Goal: Register for event/course

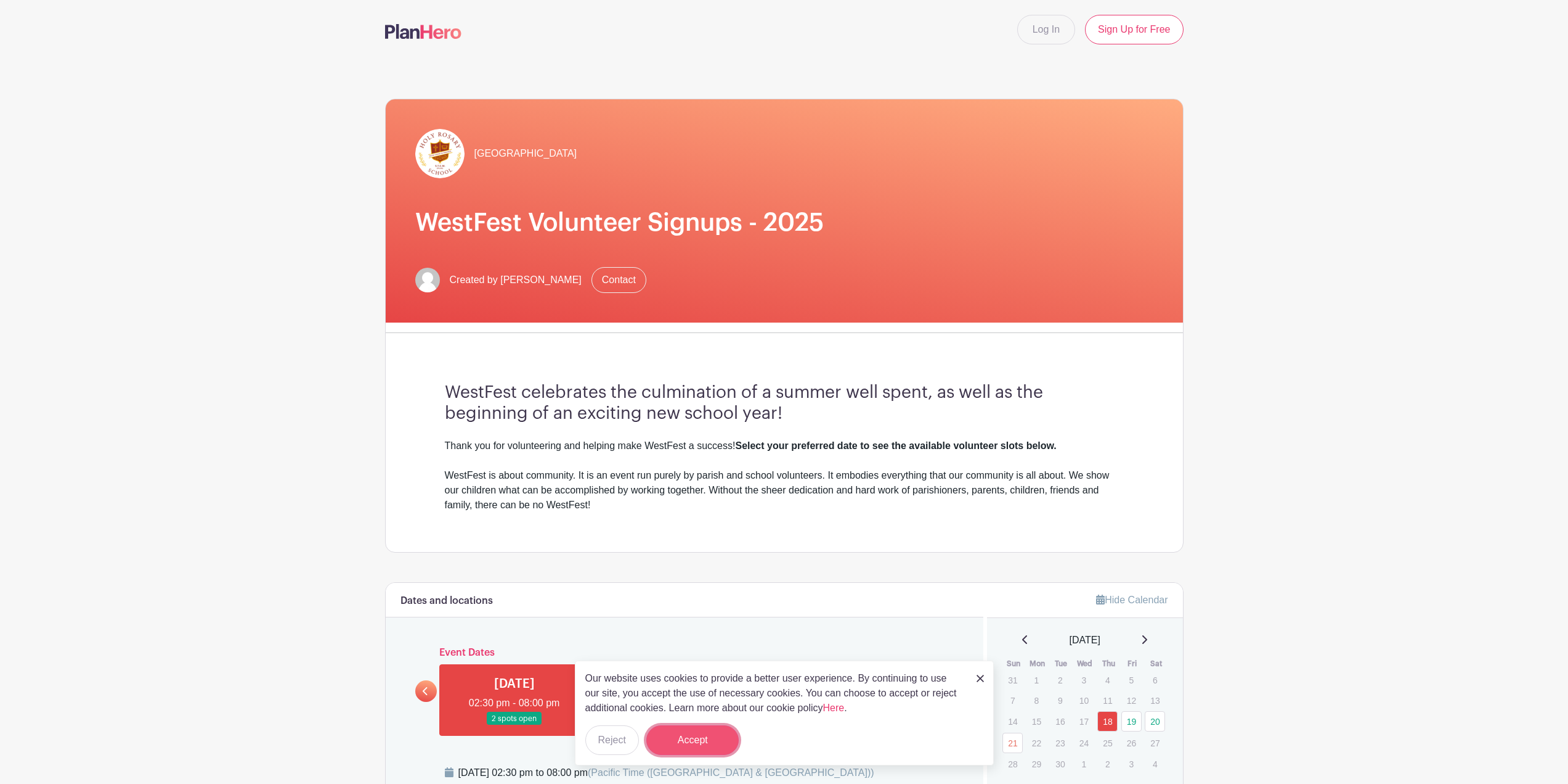
click at [697, 741] on button "Accept" at bounding box center [692, 739] width 92 height 29
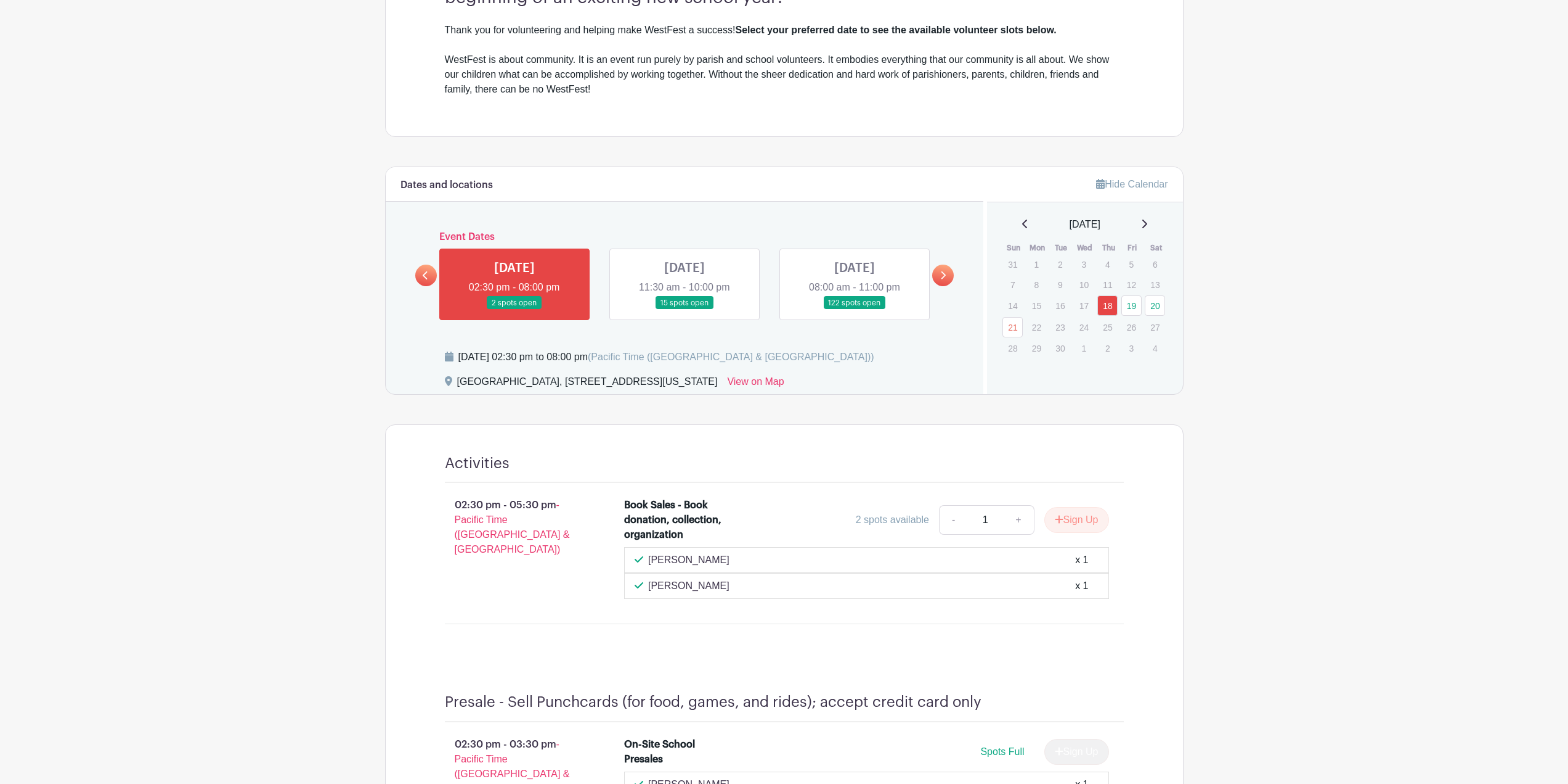
scroll to position [362, 0]
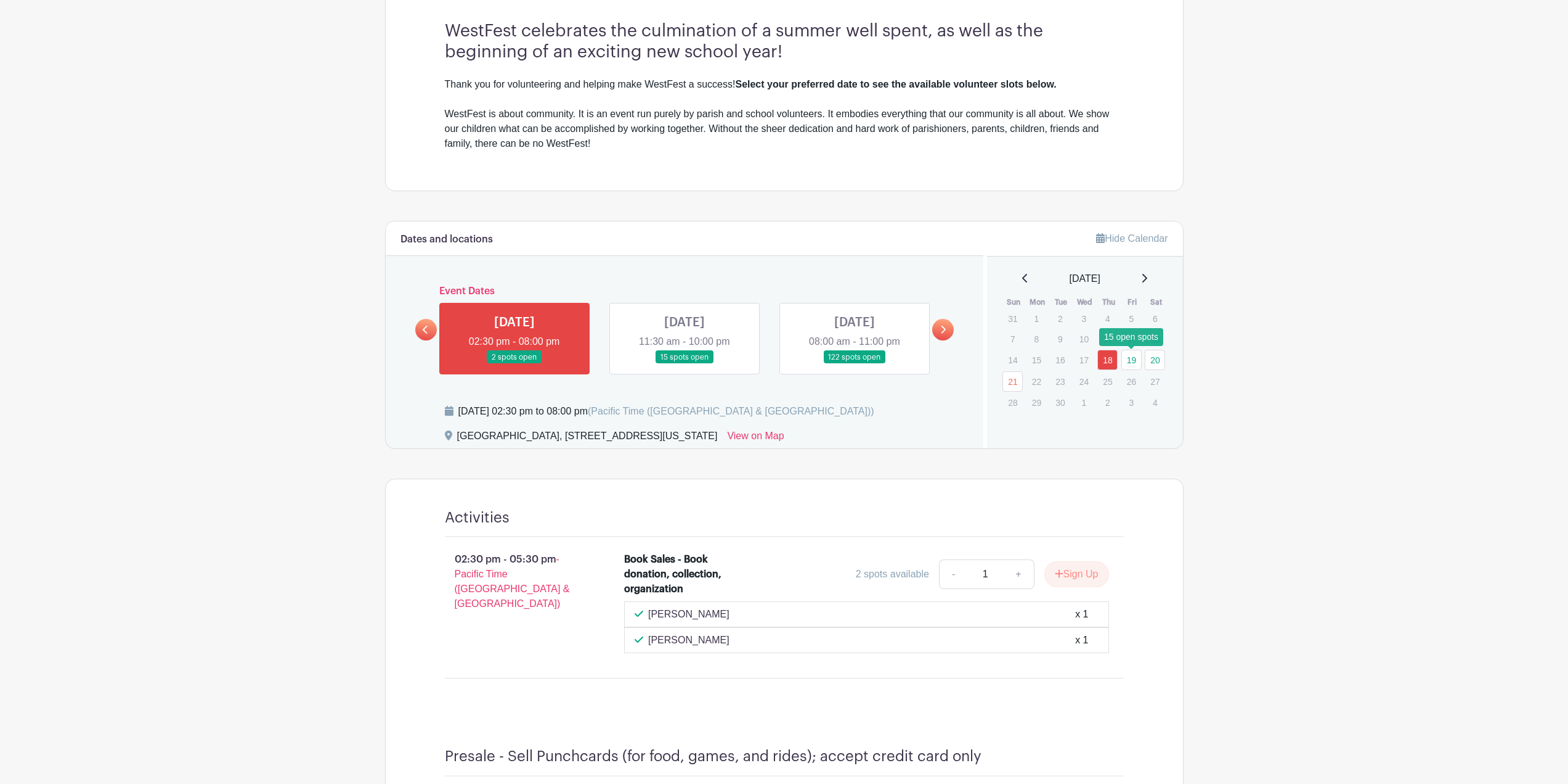
click at [1132, 363] on link "19" at bounding box center [1131, 359] width 20 height 20
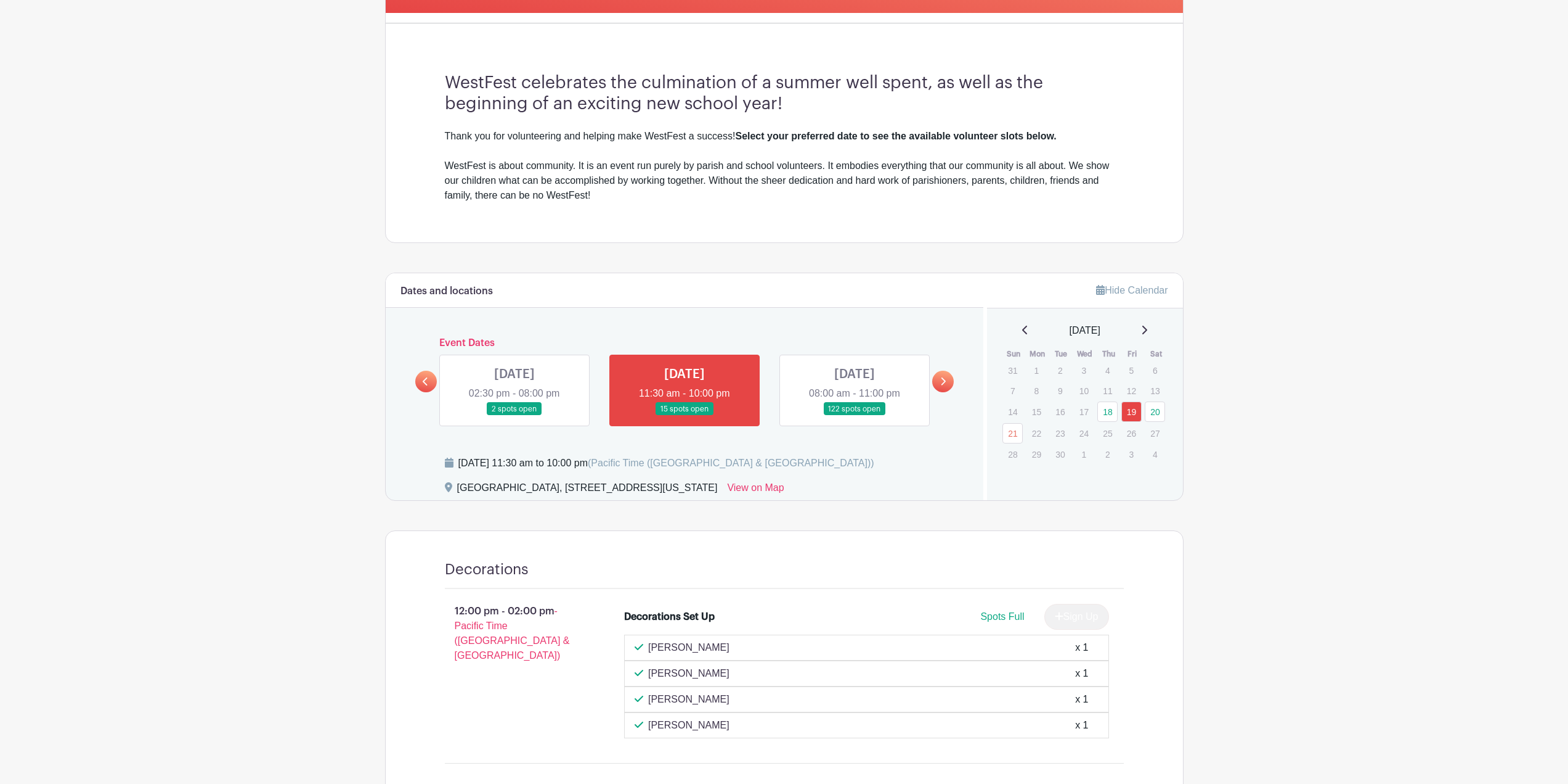
scroll to position [226, 0]
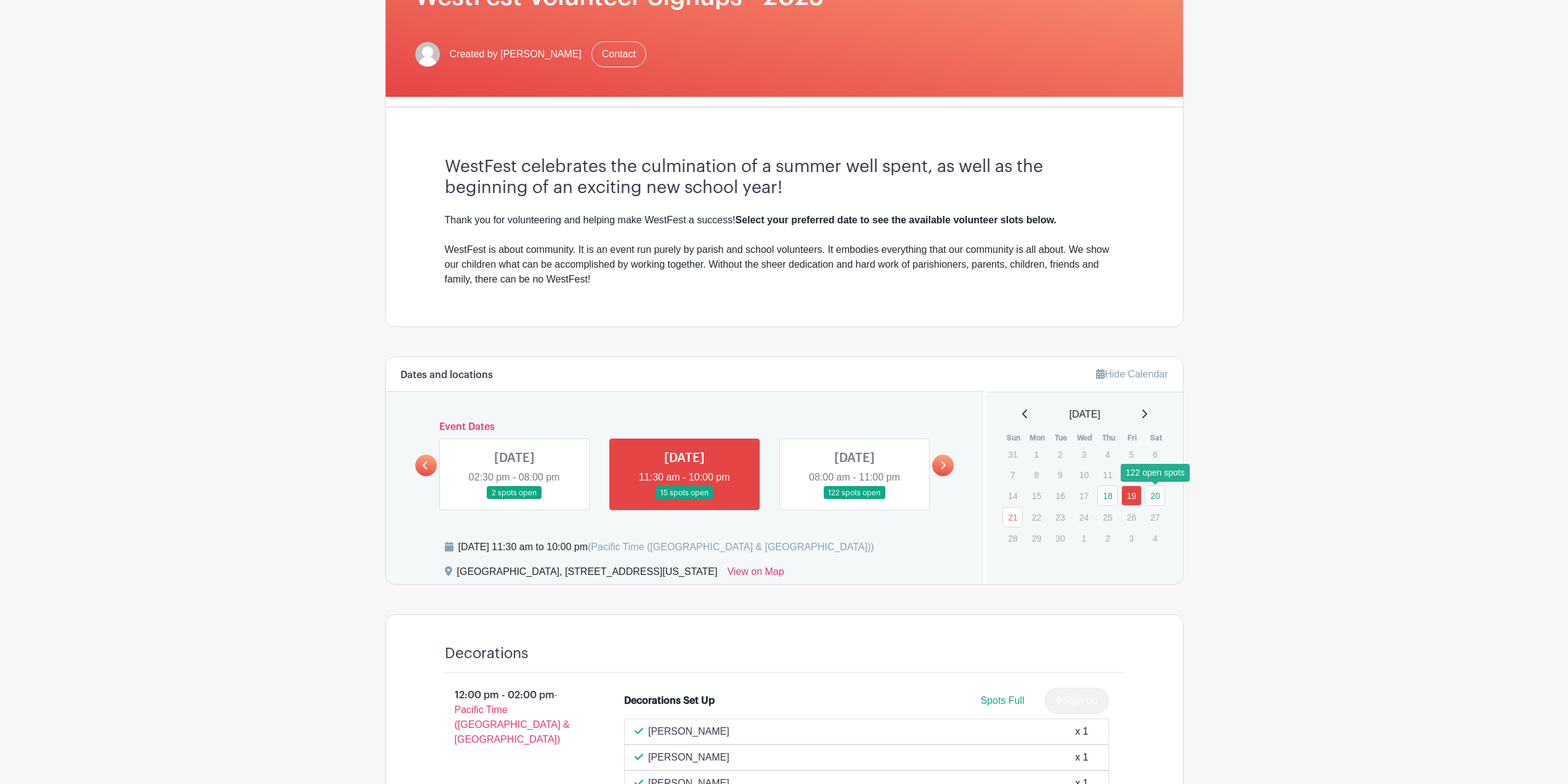
click at [1153, 496] on link "20" at bounding box center [1154, 495] width 20 height 20
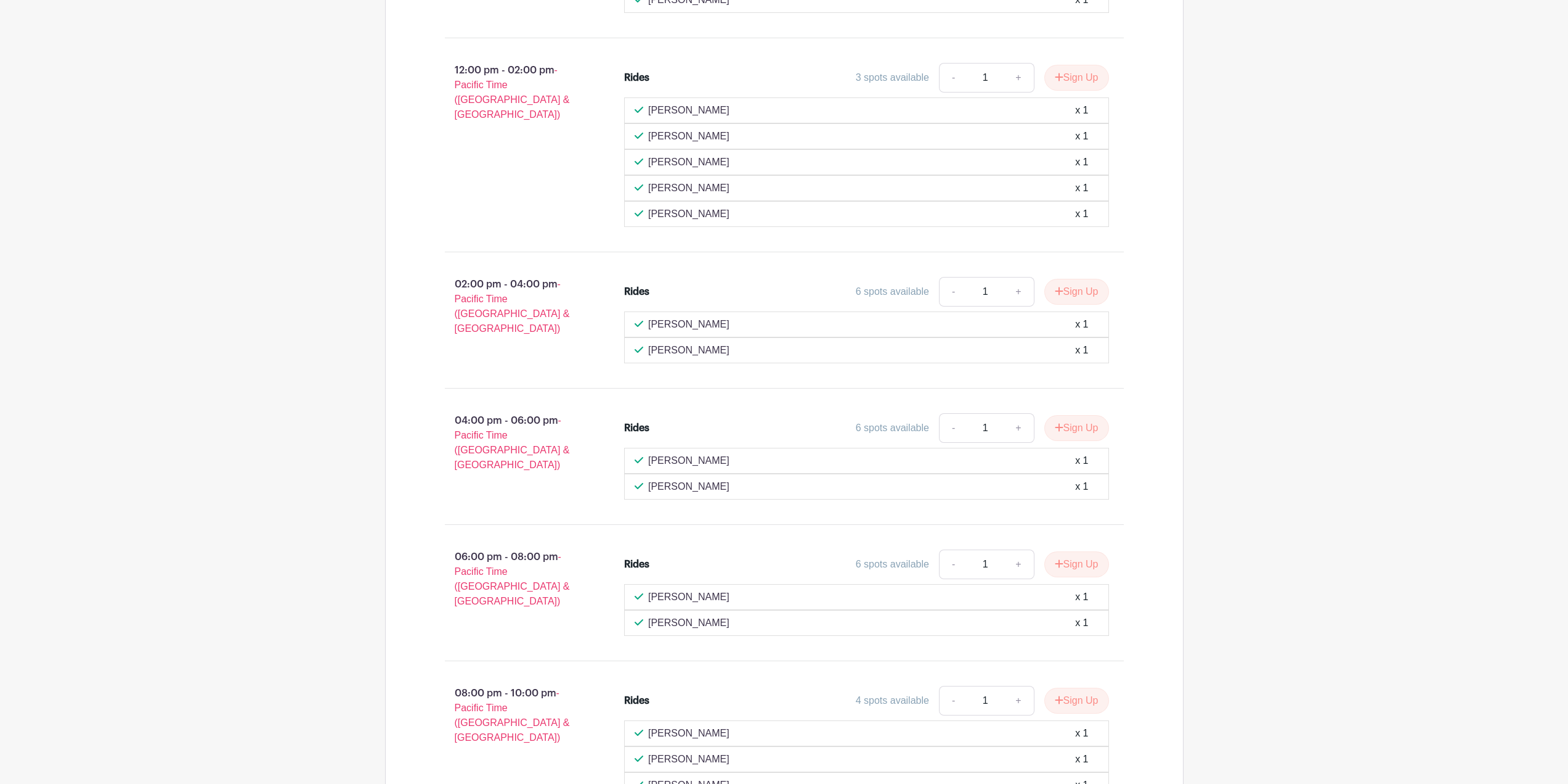
scroll to position [316, 0]
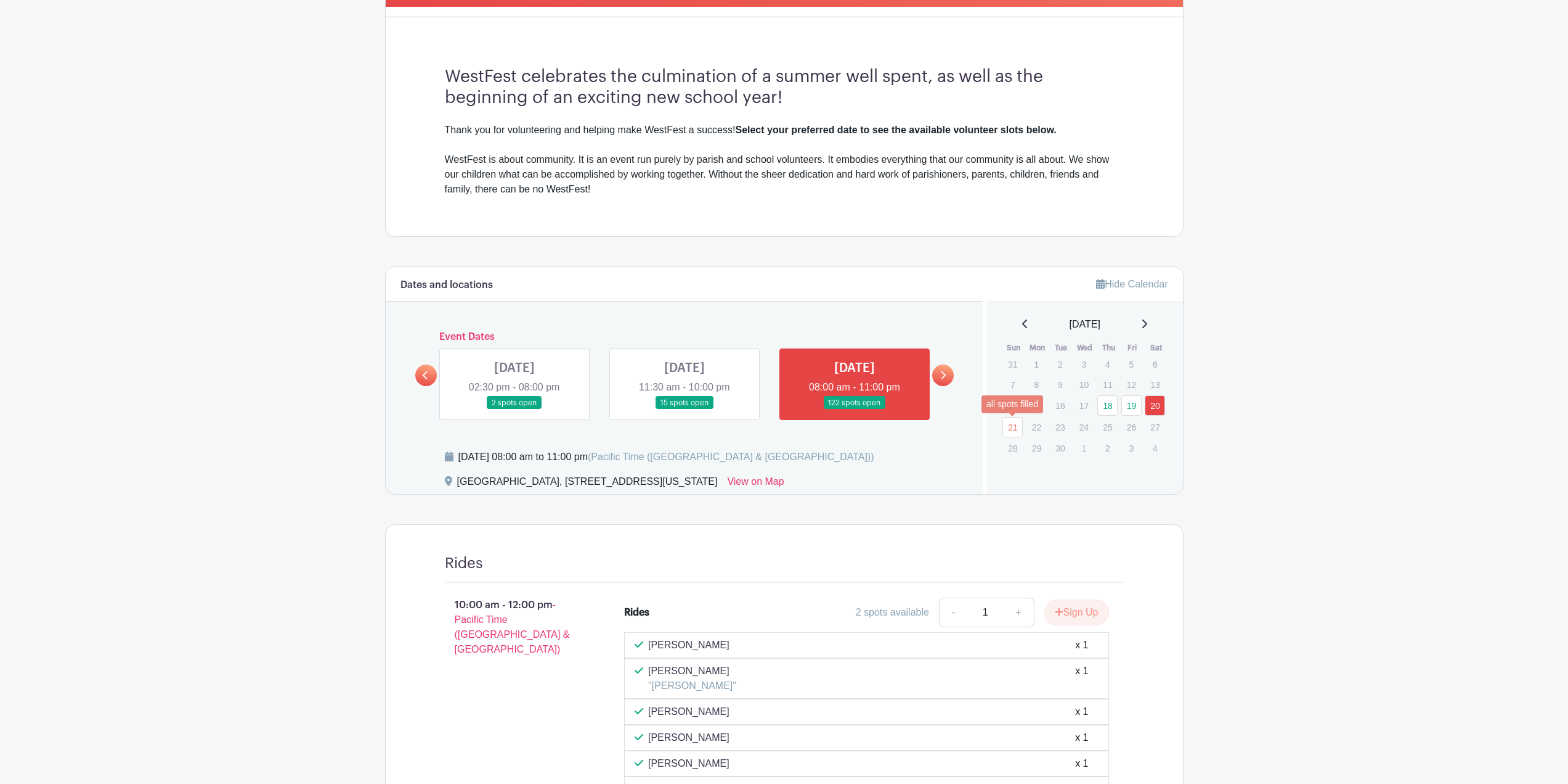
click at [1010, 429] on link "21" at bounding box center [1012, 426] width 20 height 20
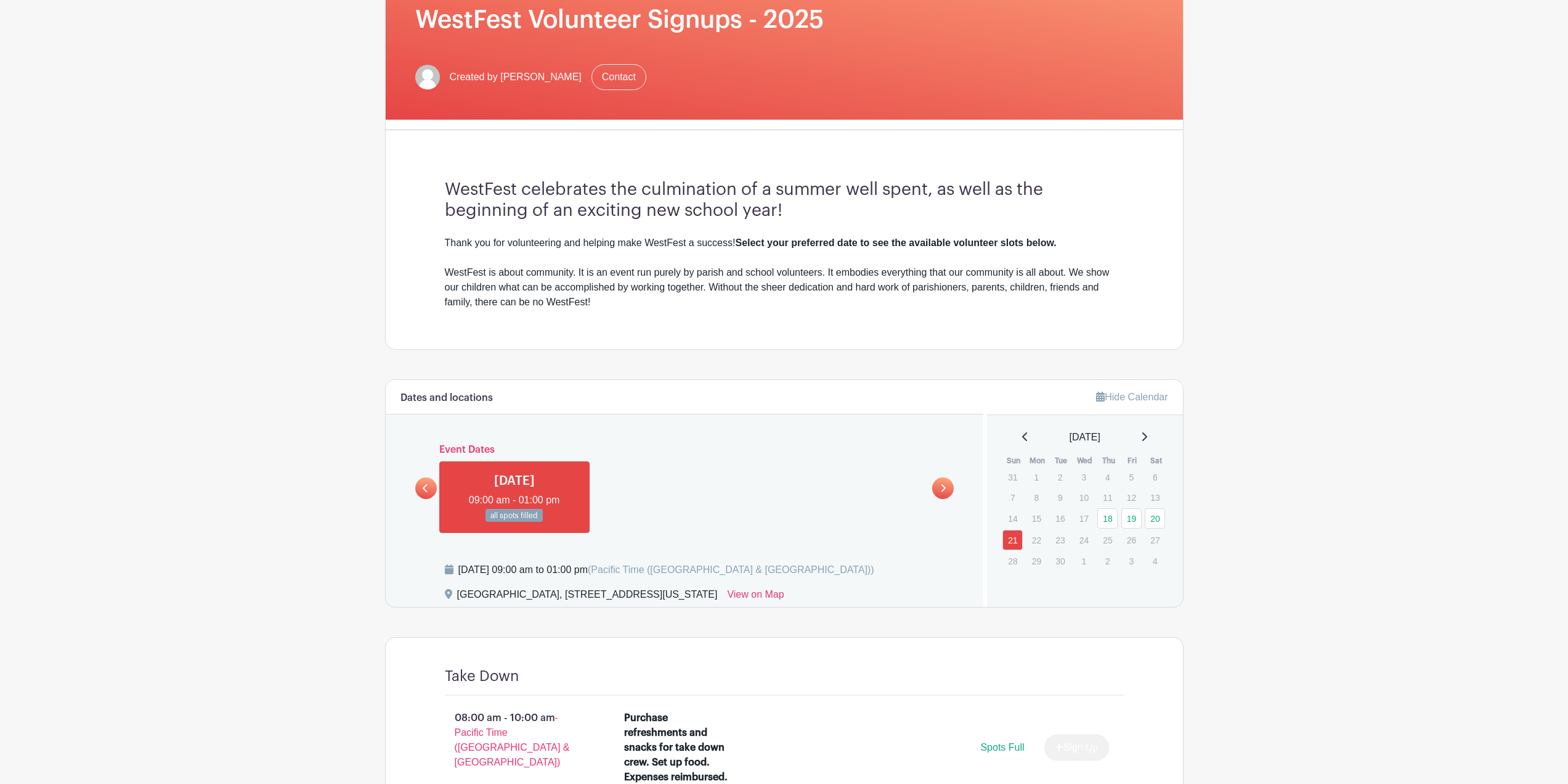
scroll to position [219, 0]
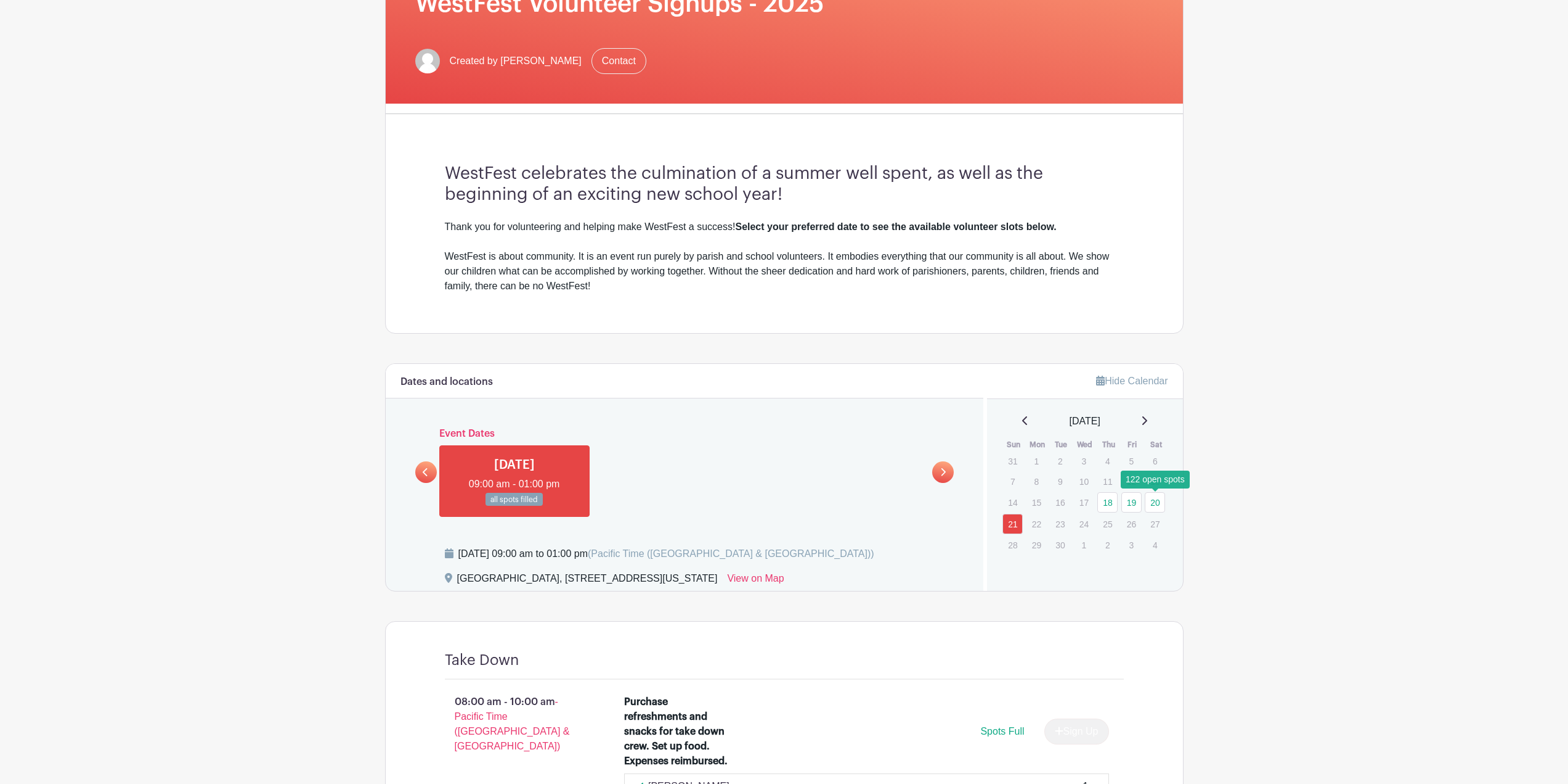
click at [1157, 505] on link "20" at bounding box center [1154, 501] width 20 height 20
